Goal: Communication & Community: Answer question/provide support

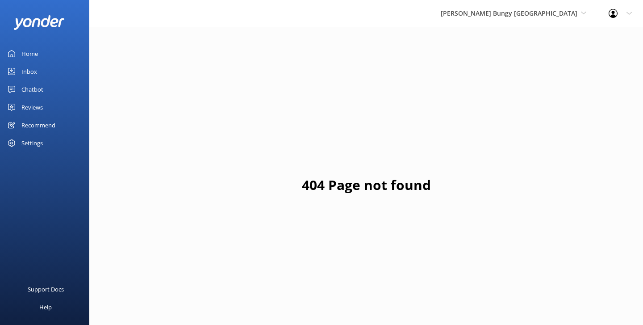
click at [28, 72] on div "Inbox" at bounding box center [29, 71] width 16 height 18
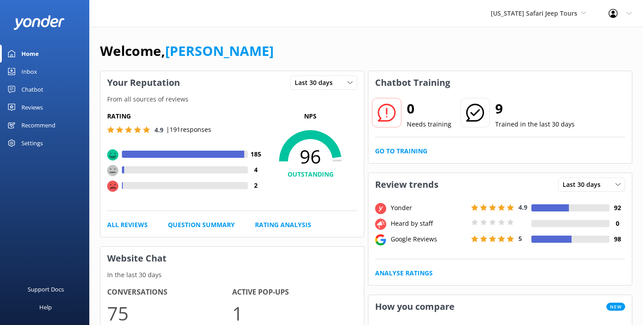
click at [37, 67] on link "Inbox" at bounding box center [44, 71] width 89 height 18
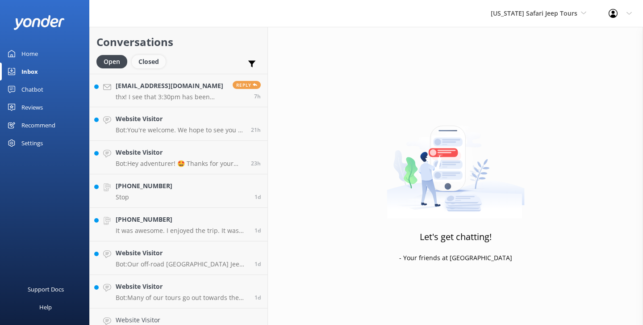
click at [156, 62] on div "Closed" at bounding box center [149, 61] width 34 height 13
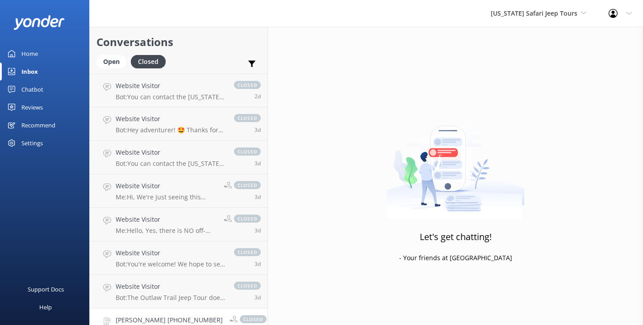
click at [203, 317] on h4 "[PERSON_NAME] [PHONE_NUMBER]" at bounding box center [169, 320] width 107 height 10
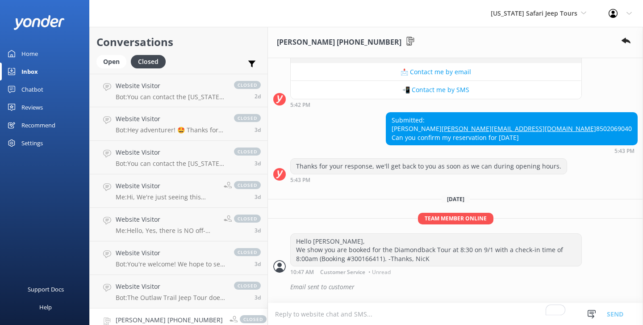
scroll to position [145, 0]
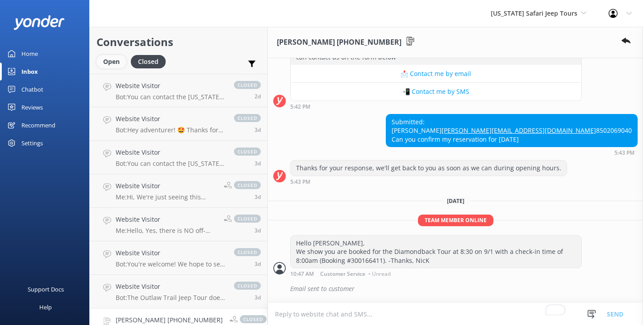
click at [113, 64] on div "Open" at bounding box center [111, 61] width 30 height 13
